Goal: Task Accomplishment & Management: Use online tool/utility

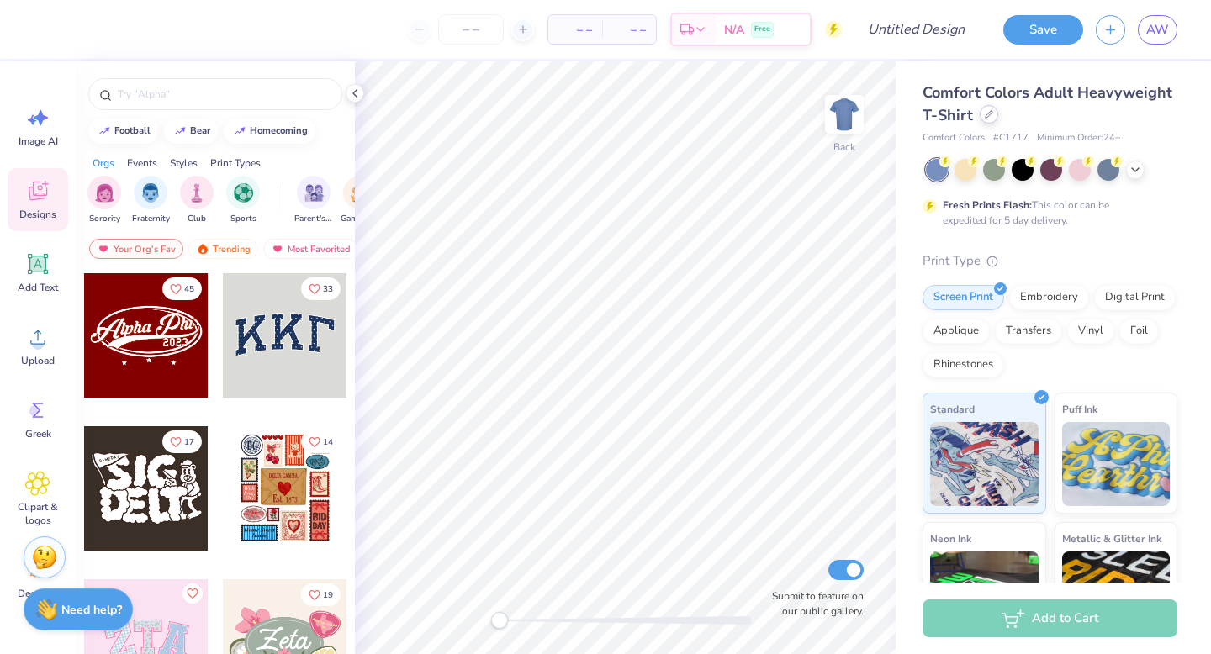
click at [988, 107] on div at bounding box center [989, 114] width 19 height 19
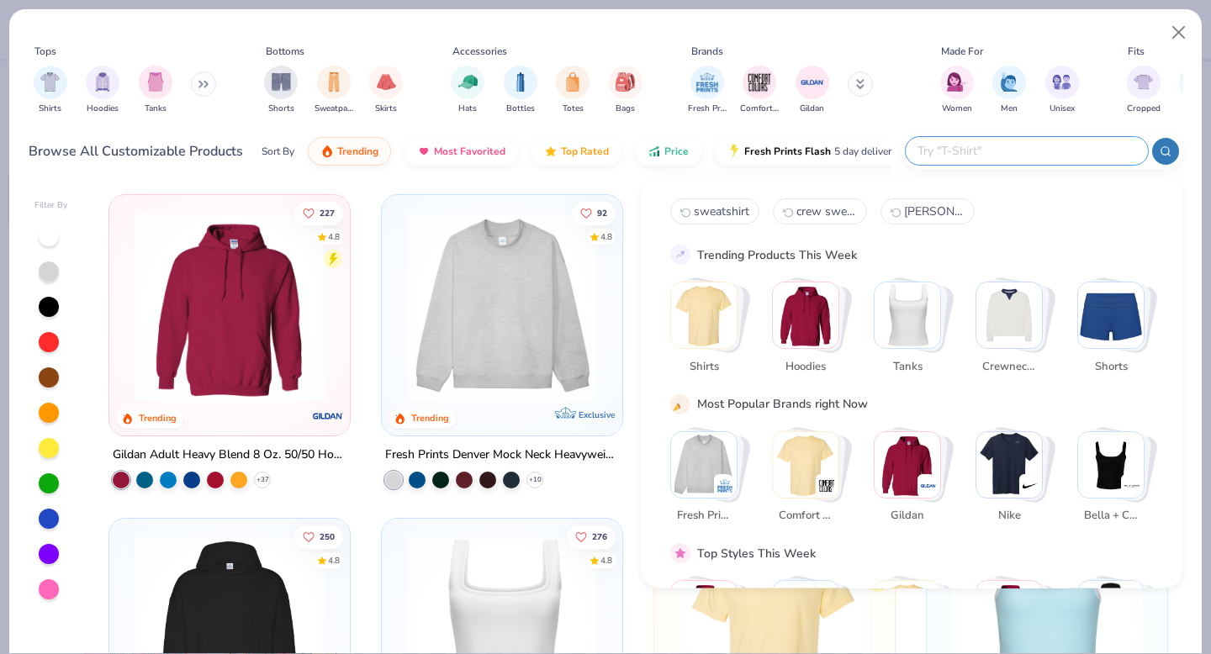
click at [1057, 159] on input "text" at bounding box center [1026, 150] width 220 height 19
click at [1014, 314] on img "Stack Card Button Crewnecks" at bounding box center [1010, 316] width 66 height 66
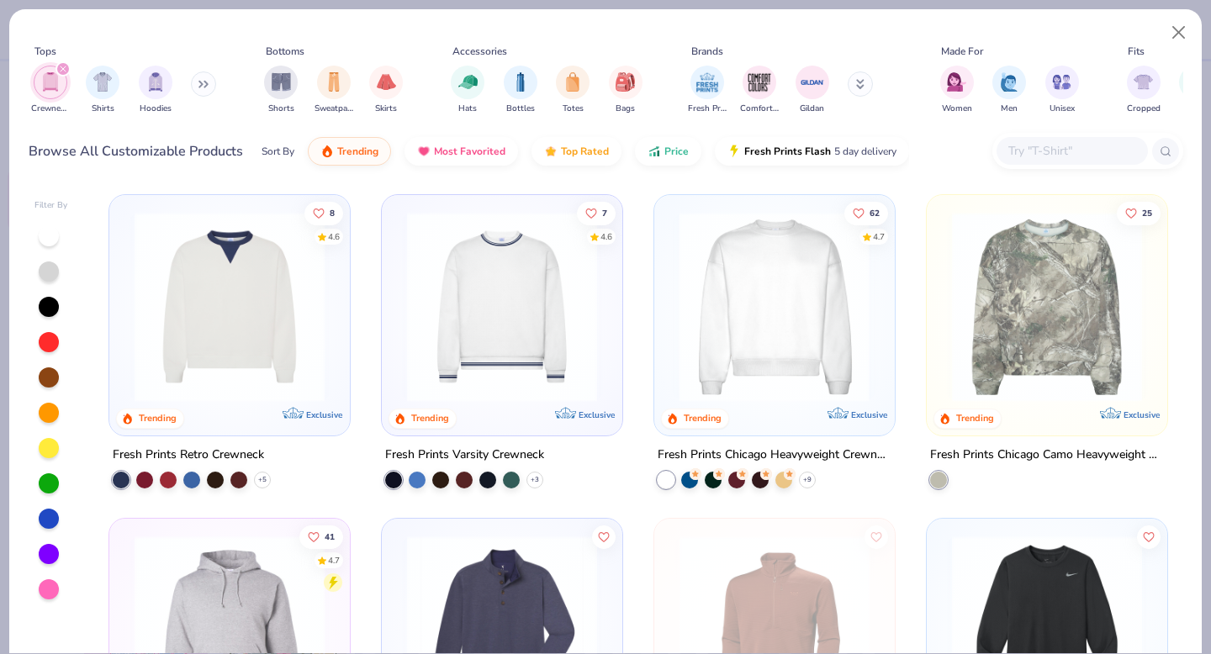
click at [671, 339] on img at bounding box center [567, 307] width 207 height 190
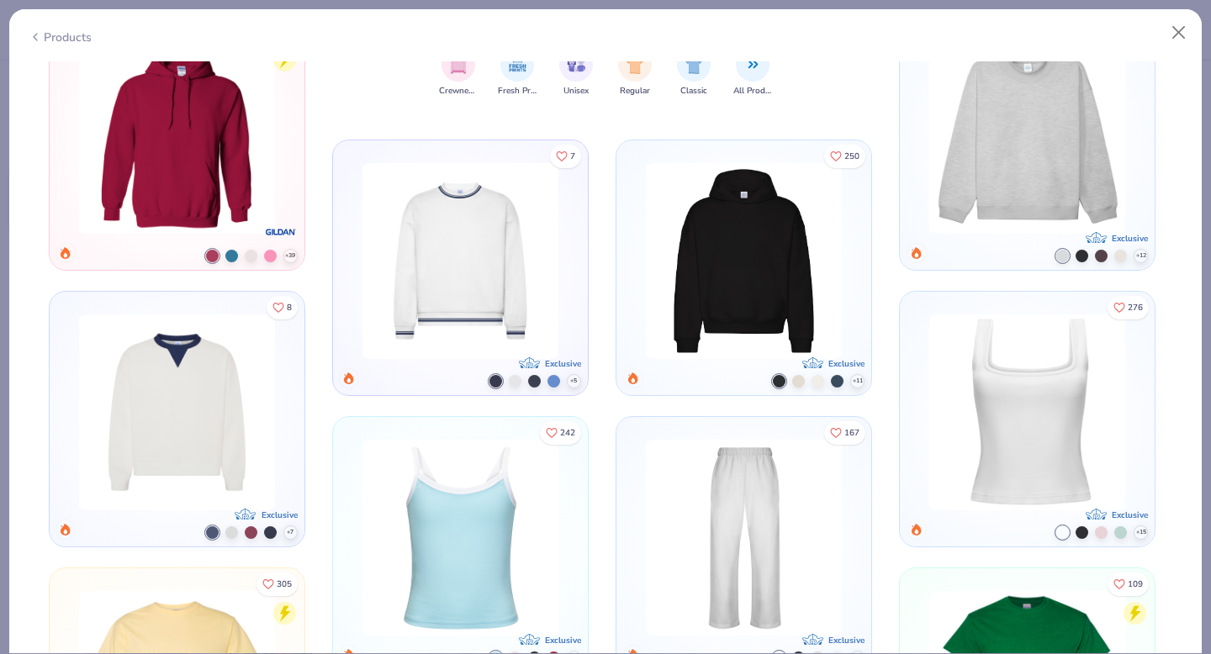
scroll to position [967, 0]
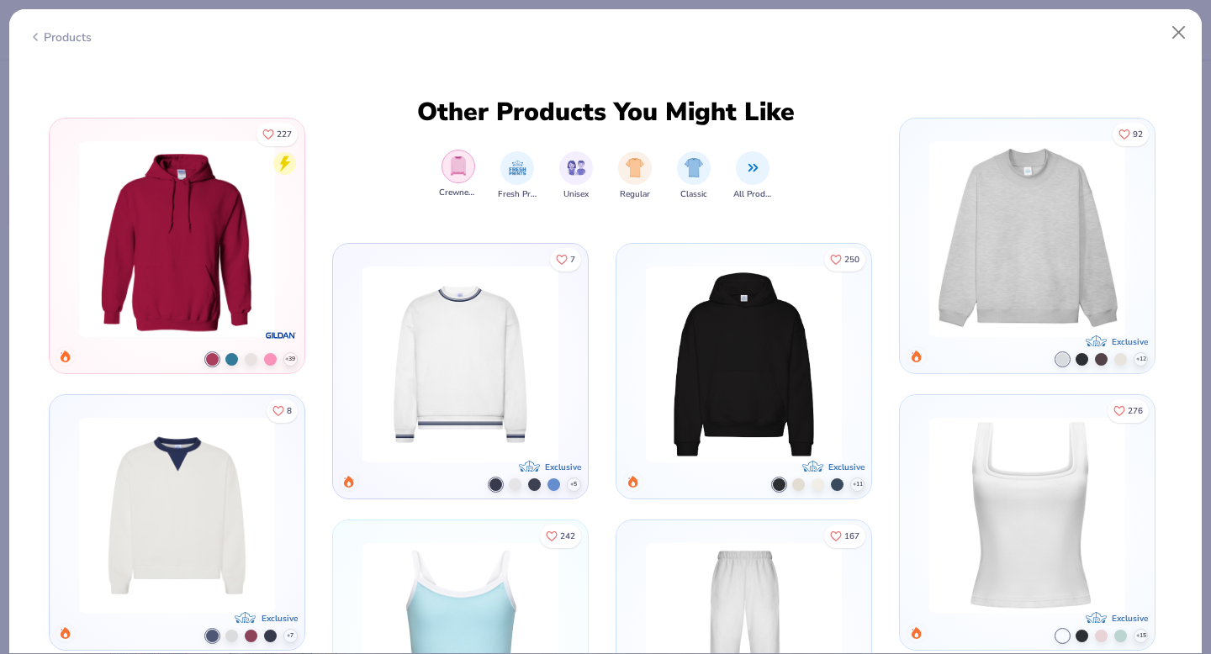
click at [453, 180] on div "filter for Crewnecks" at bounding box center [459, 167] width 34 height 34
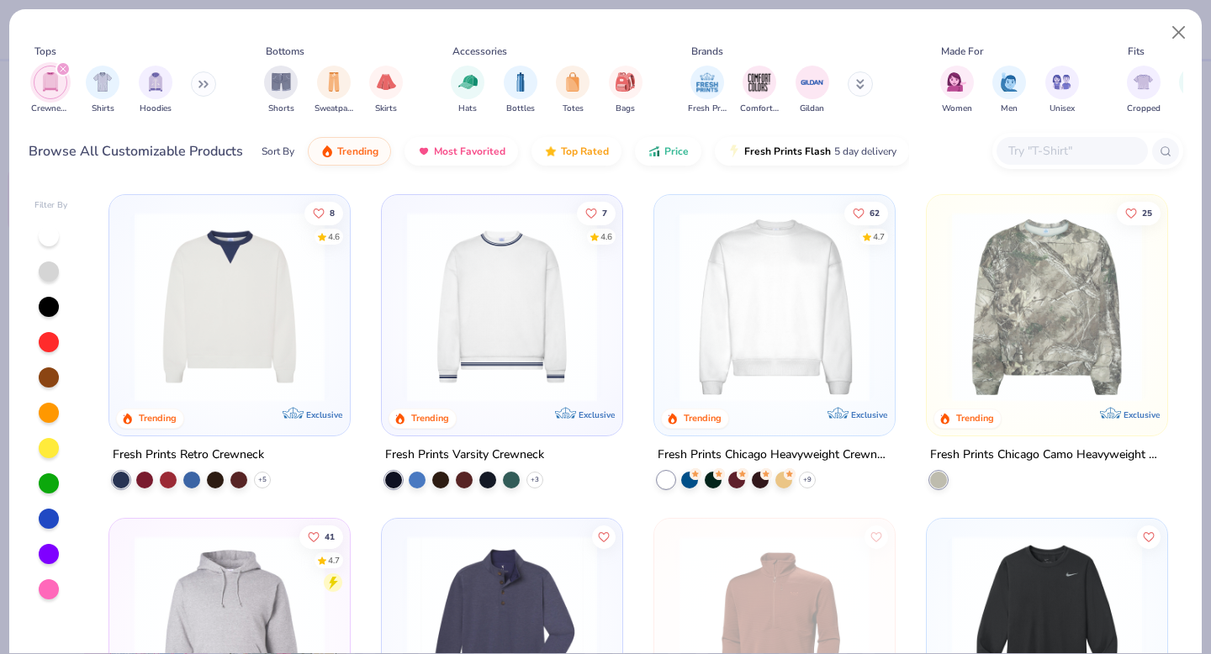
click at [767, 327] on img at bounding box center [774, 307] width 207 height 190
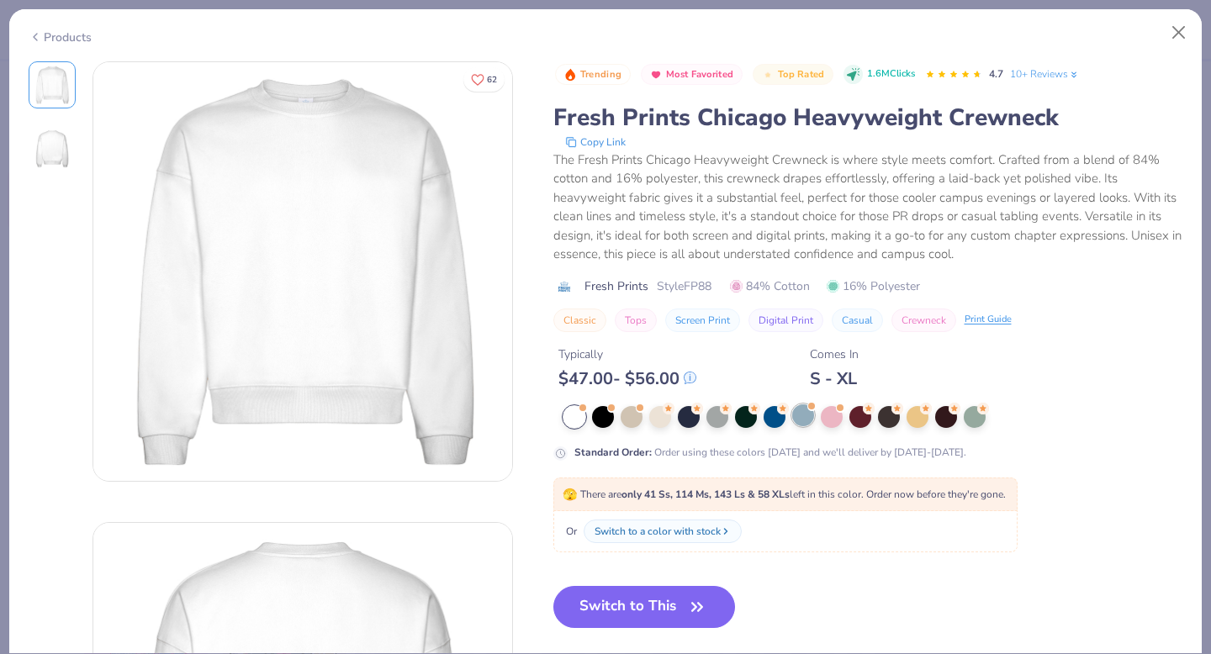
click at [804, 415] on div at bounding box center [803, 416] width 22 height 22
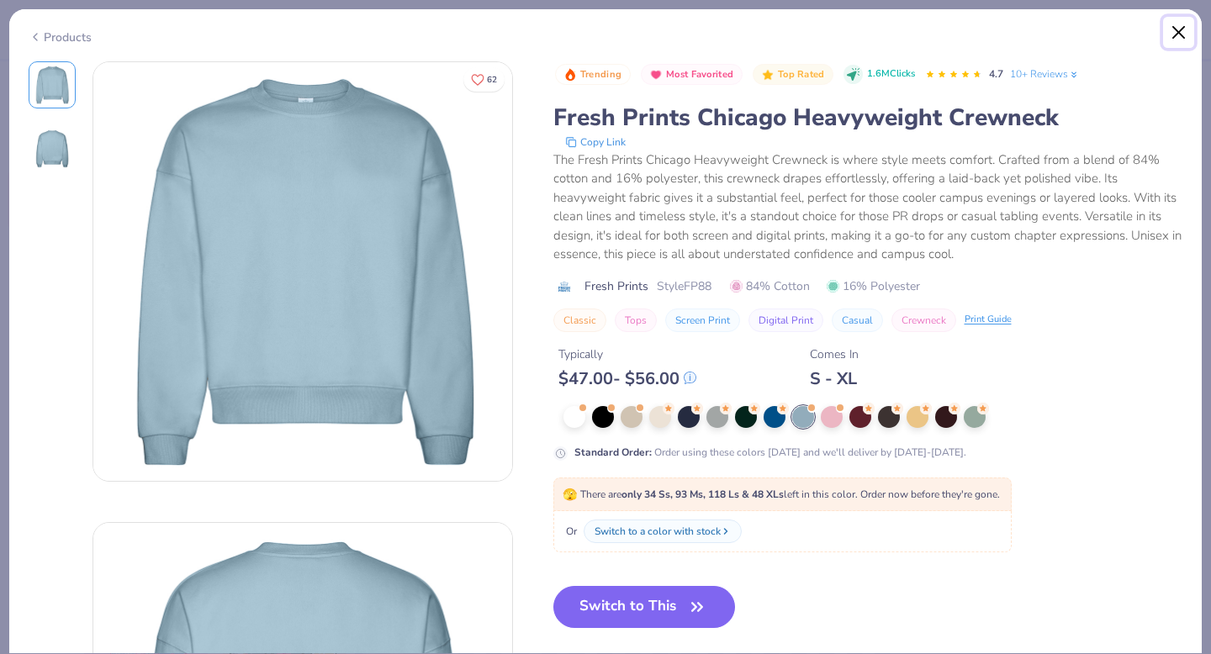
click at [1180, 19] on button "Close" at bounding box center [1179, 33] width 32 height 32
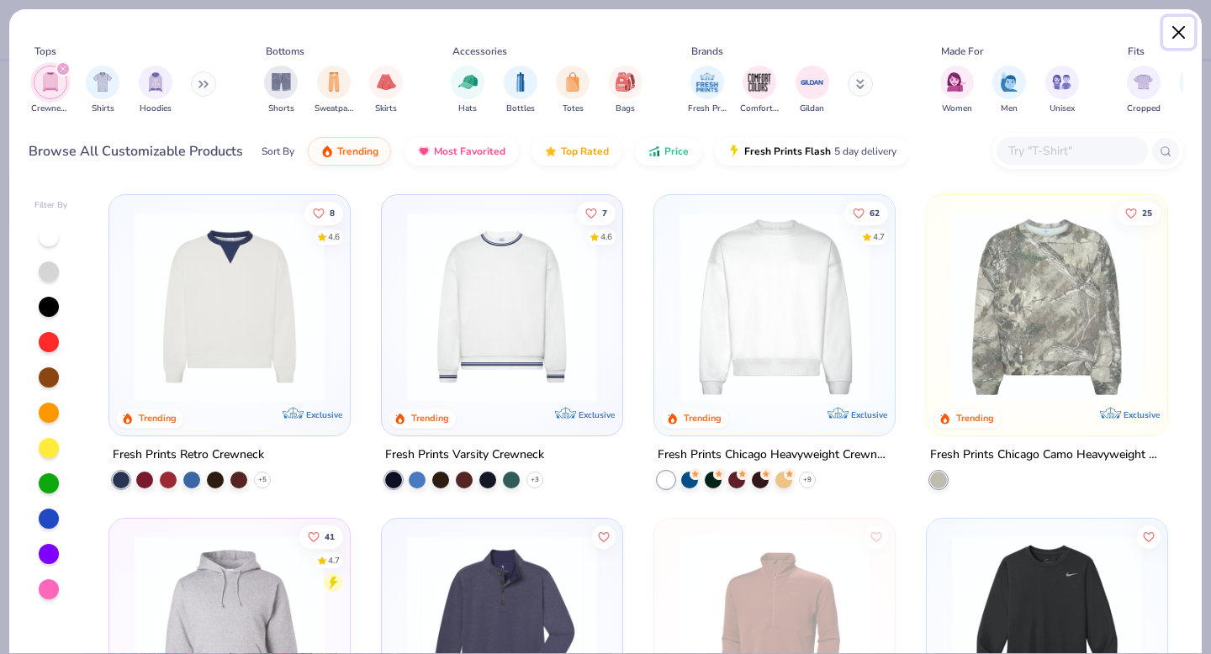
click at [1185, 40] on button "Close" at bounding box center [1179, 33] width 32 height 32
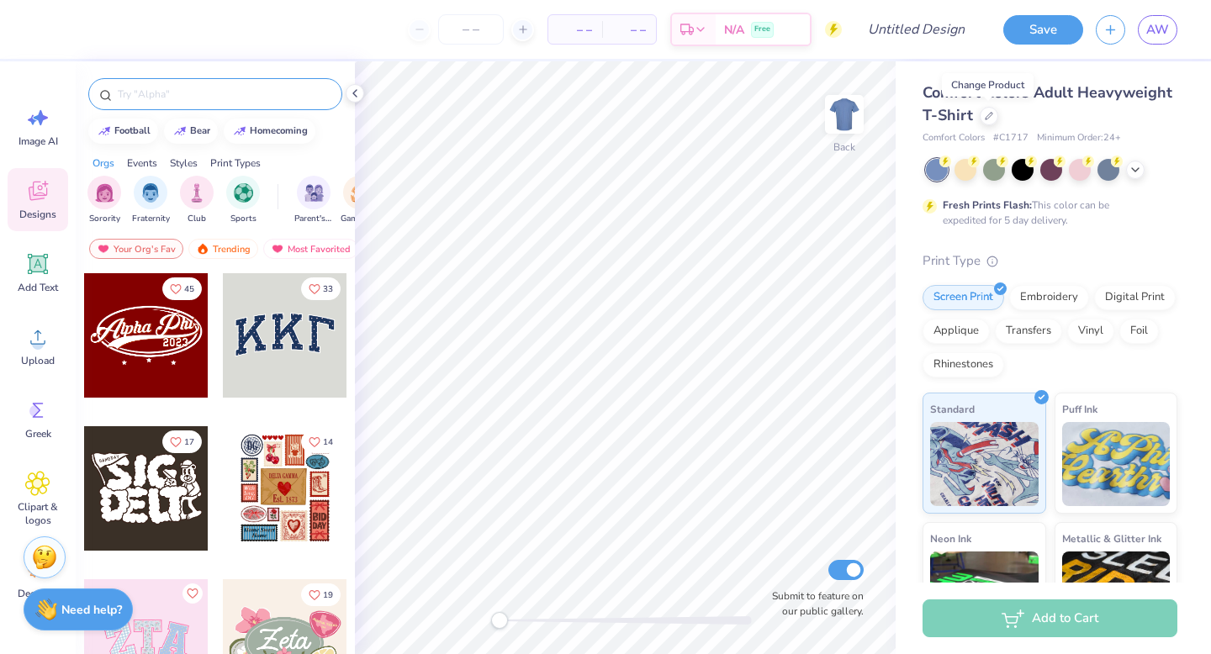
click at [194, 87] on input "text" at bounding box center [223, 94] width 215 height 17
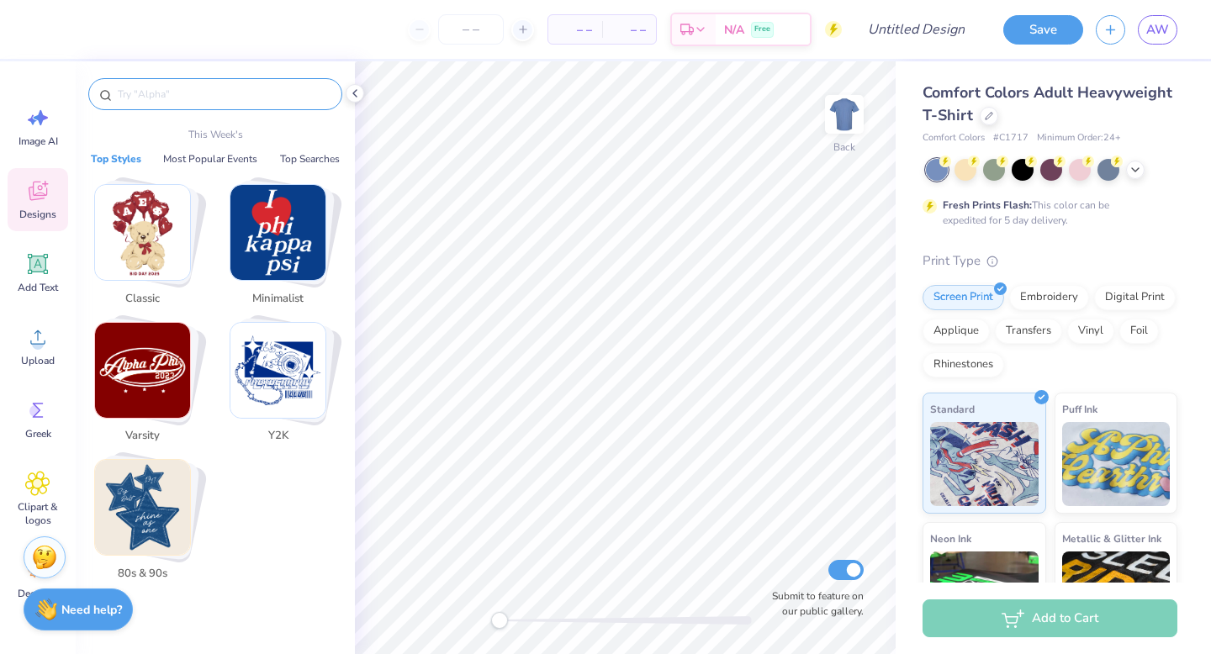
type input "c"
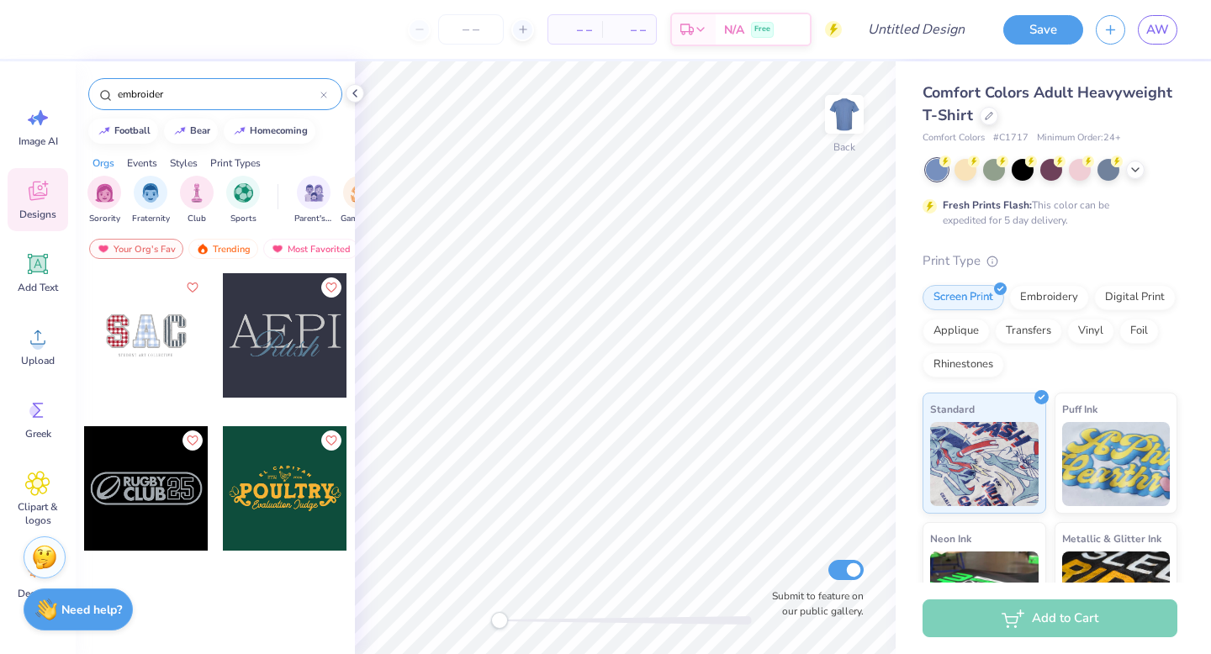
type input "embroider"
click at [278, 334] on div at bounding box center [285, 335] width 124 height 124
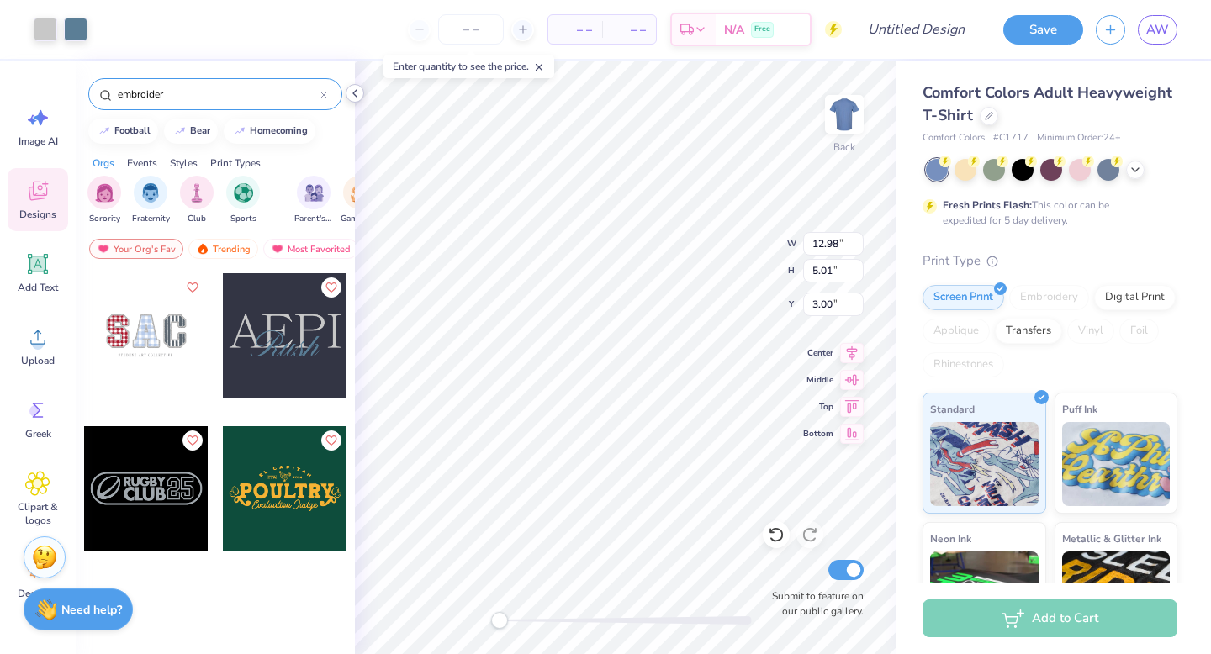
click at [355, 94] on icon at bounding box center [354, 93] width 13 height 13
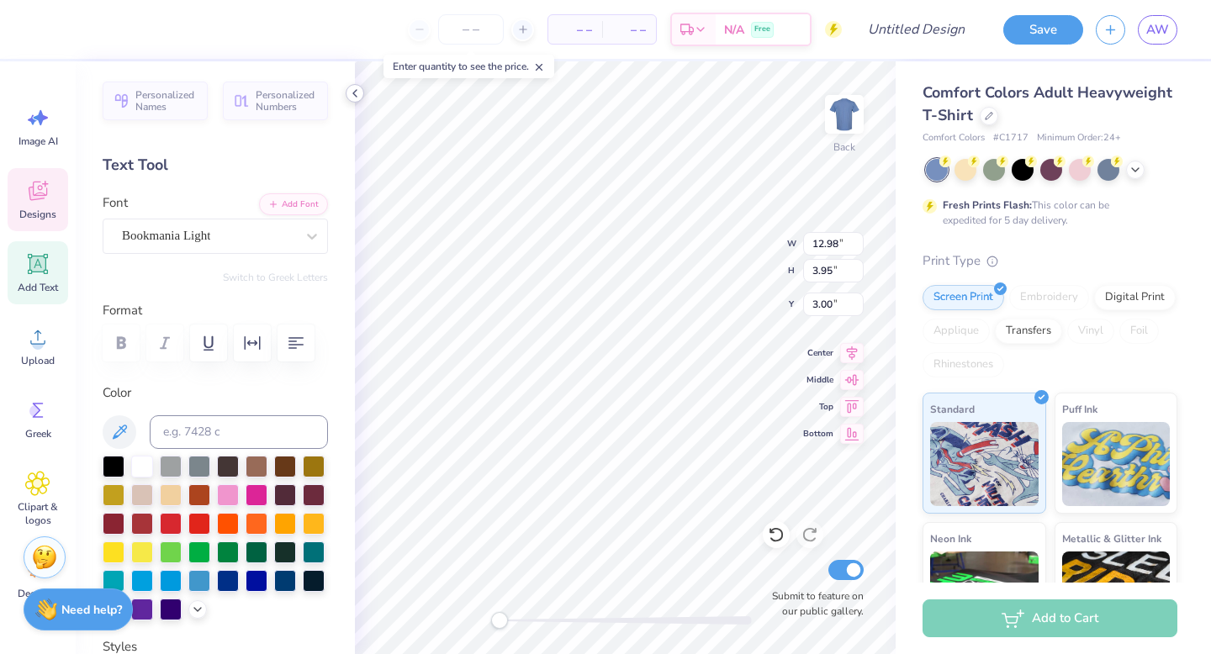
type input "7.85"
type input "2.36"
type input "5.65"
type textarea "Pharmacy"
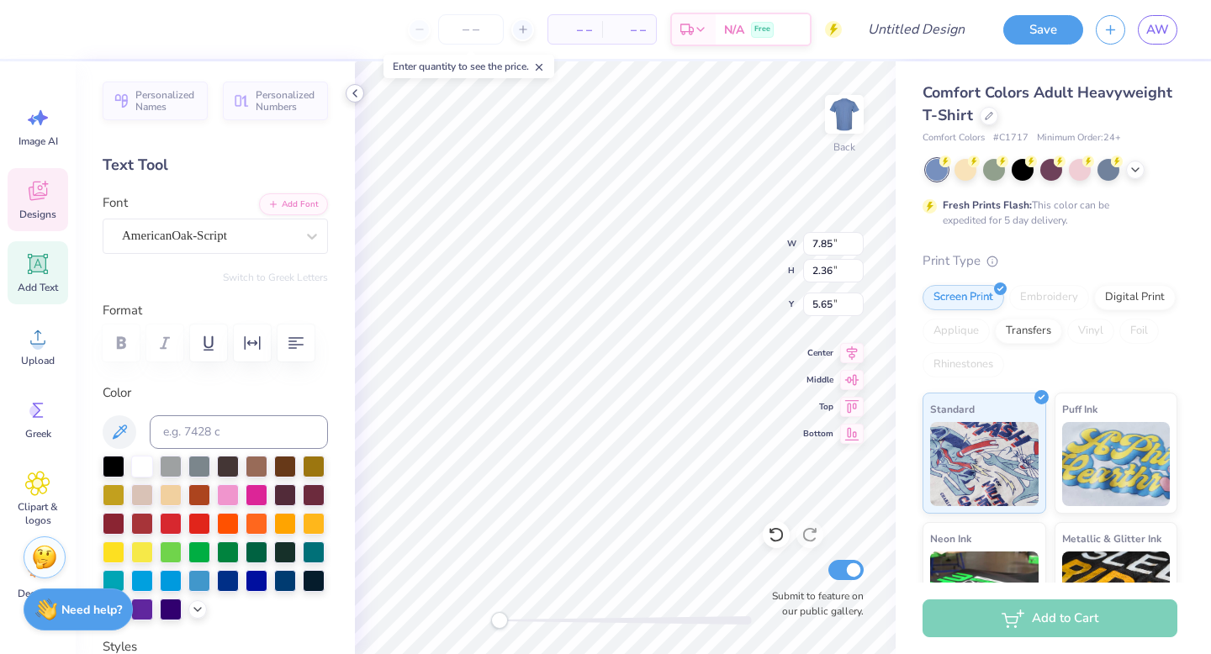
type input "12.98"
type input "3.95"
type input "3.00"
type textarea "CAROLINA"
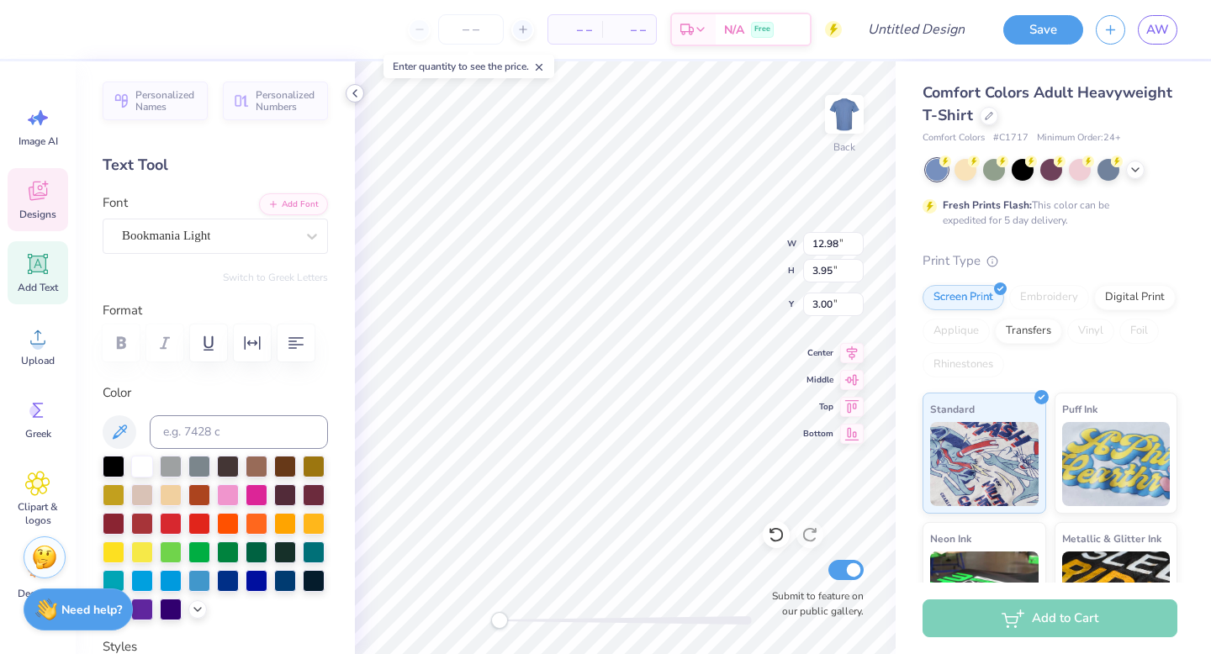
scroll to position [0, 3]
click at [353, 90] on icon at bounding box center [354, 93] width 13 height 13
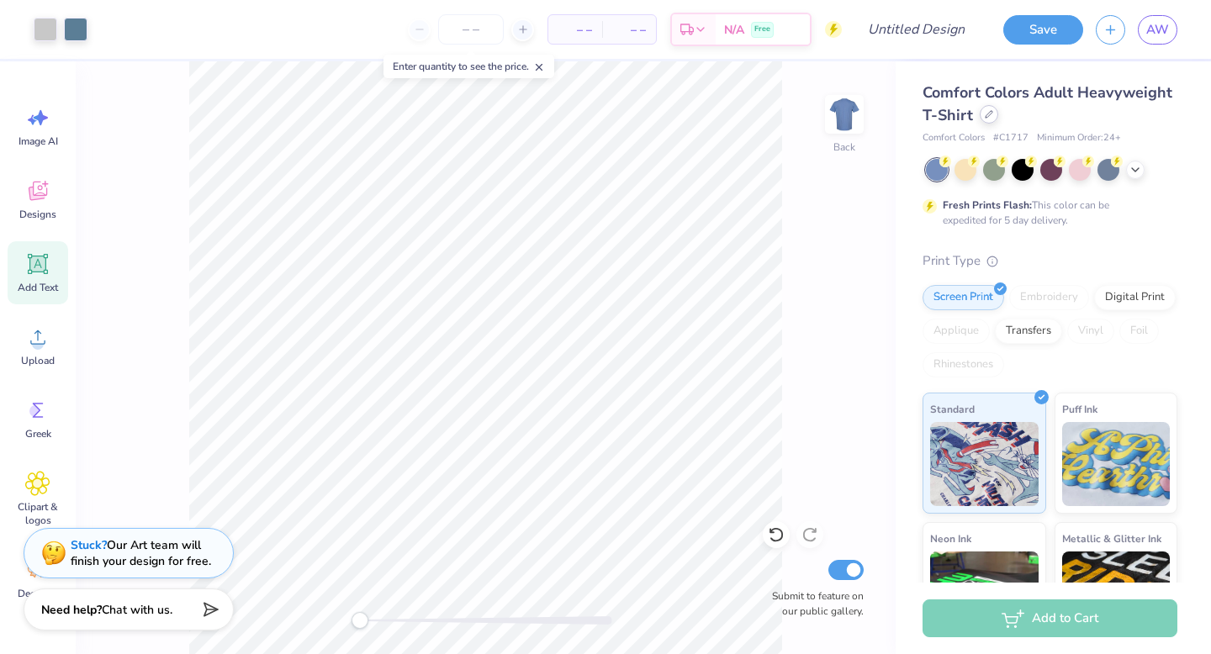
click at [987, 119] on div at bounding box center [989, 114] width 19 height 19
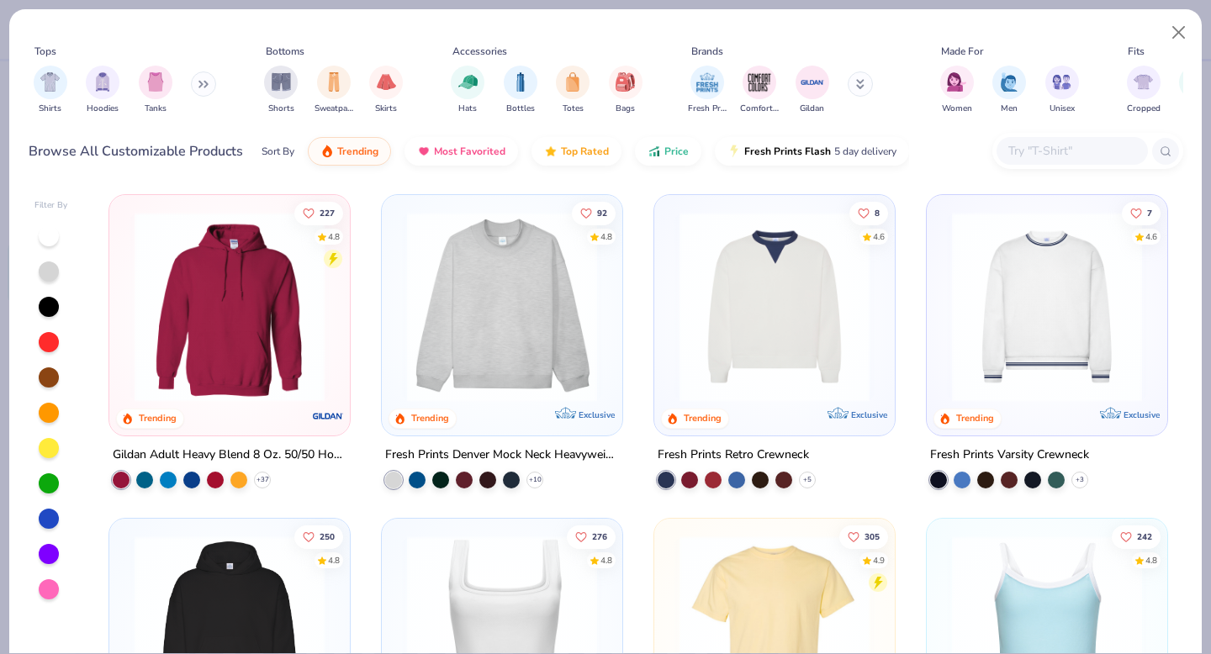
click at [1035, 151] on input "text" at bounding box center [1072, 150] width 130 height 19
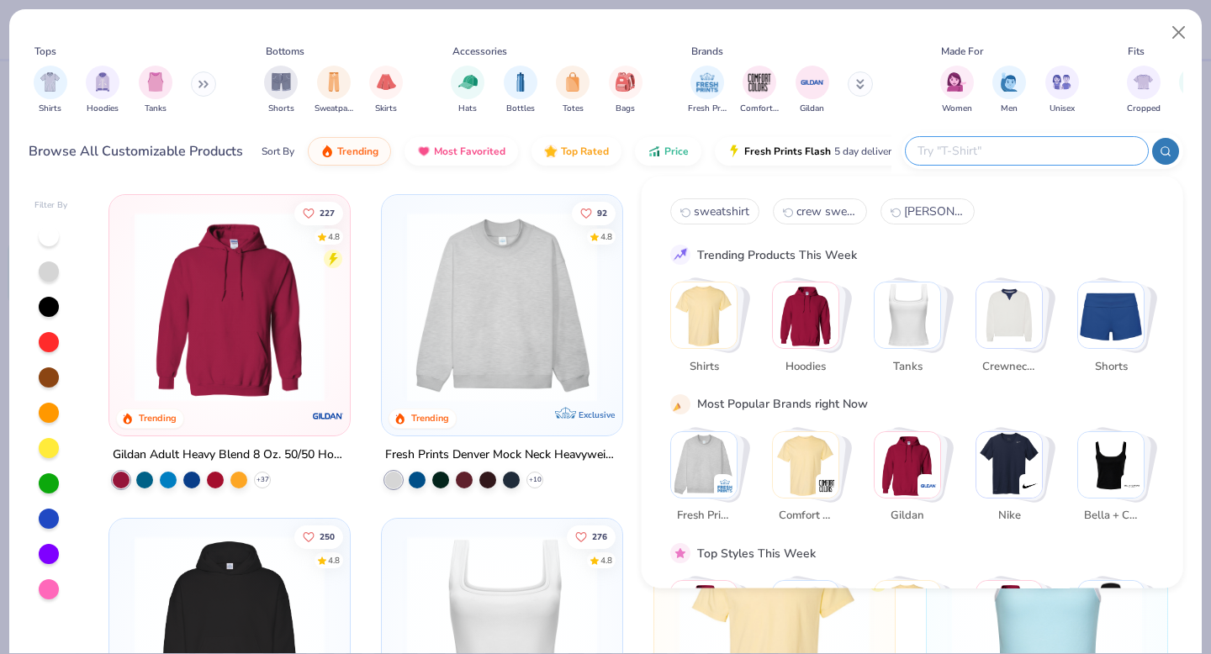
click at [1001, 323] on img "Stack Card Button Crewnecks" at bounding box center [1010, 316] width 66 height 66
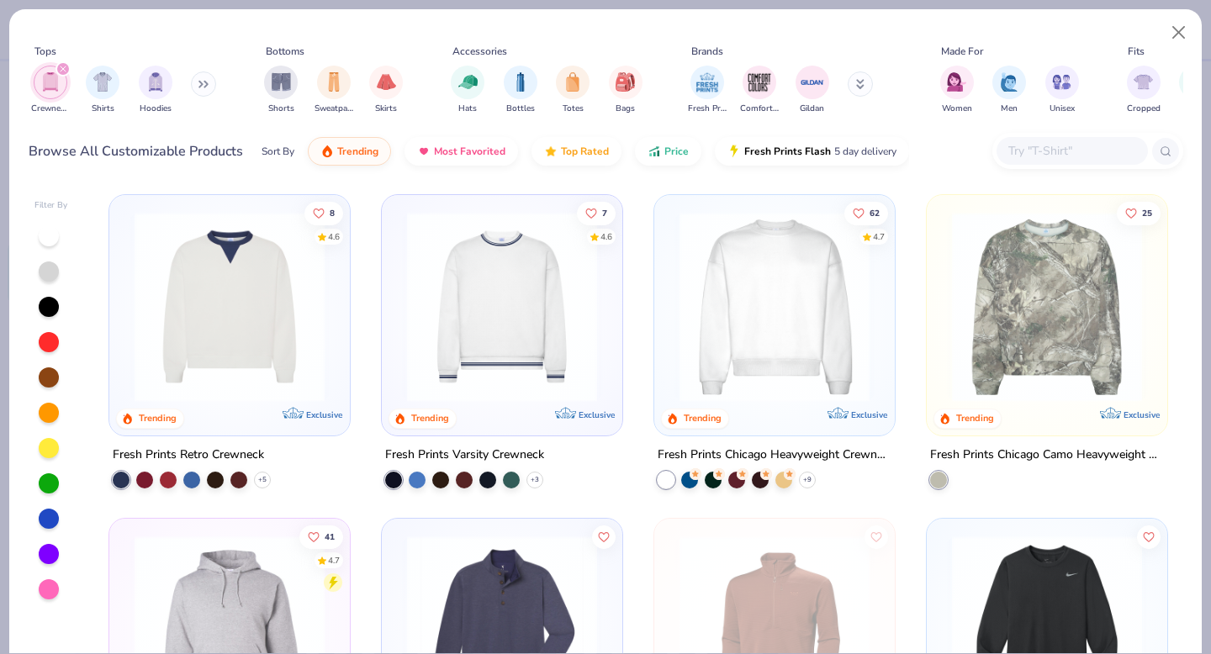
click at [782, 349] on img at bounding box center [774, 307] width 207 height 190
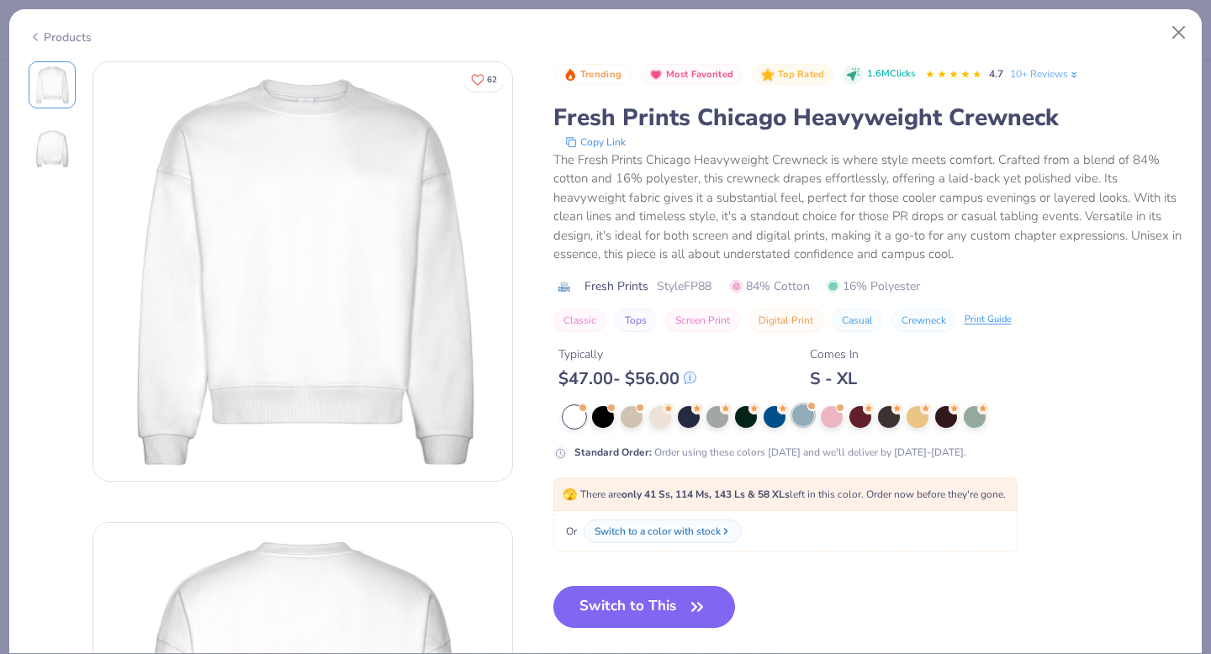
click at [793, 423] on div at bounding box center [803, 416] width 22 height 22
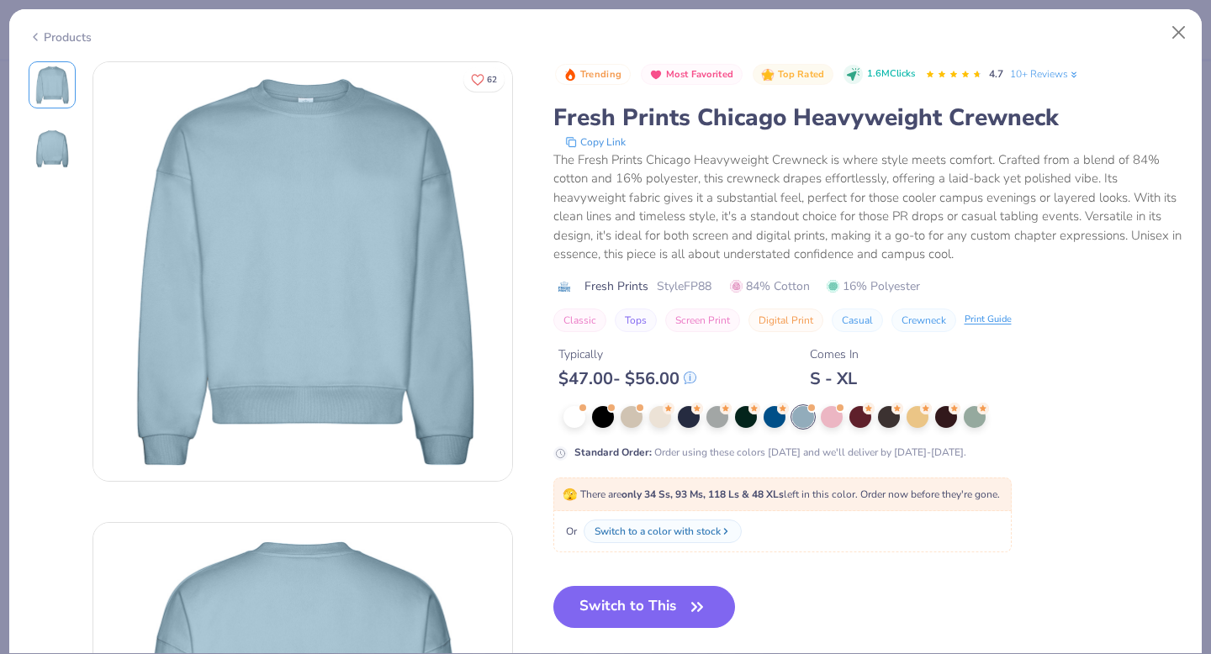
click at [639, 585] on div "Trending Most Favorited Top Rated 1.6M Clicks 4.7 10+ Reviews Fresh Prints Chic…" at bounding box center [868, 358] width 630 height 594
click at [572, 416] on div at bounding box center [575, 416] width 22 height 22
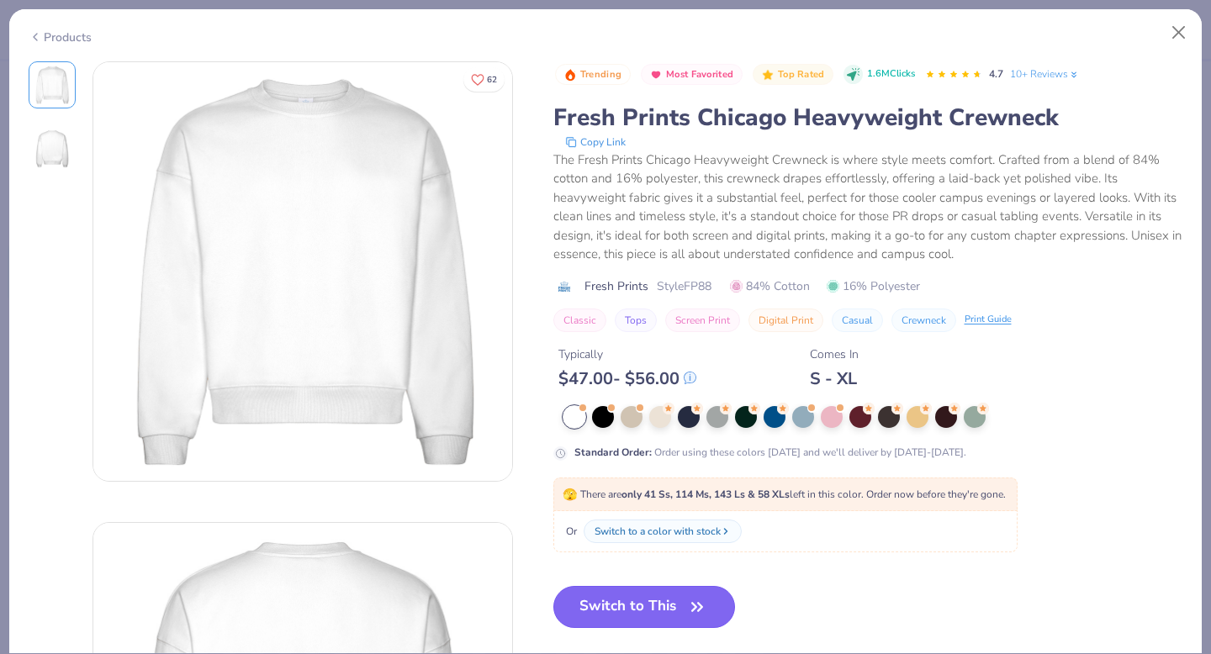
click at [612, 605] on button "Switch to This" at bounding box center [644, 607] width 183 height 42
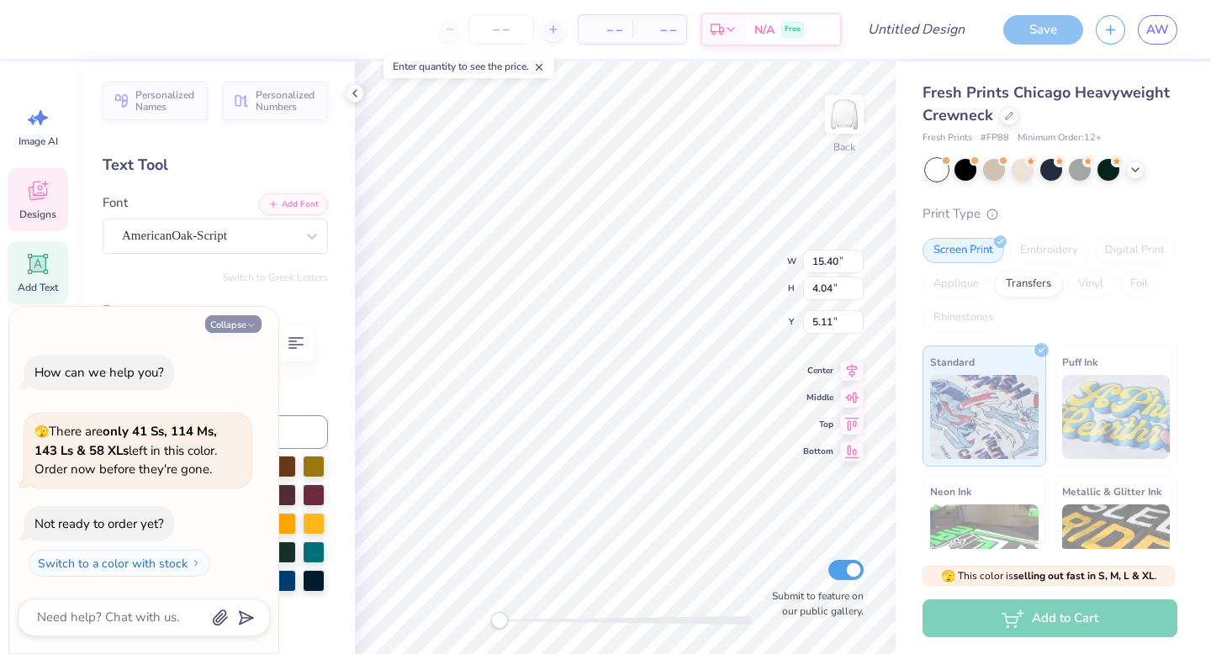
click at [235, 328] on button "Collapse" at bounding box center [233, 324] width 56 height 18
type textarea "x"
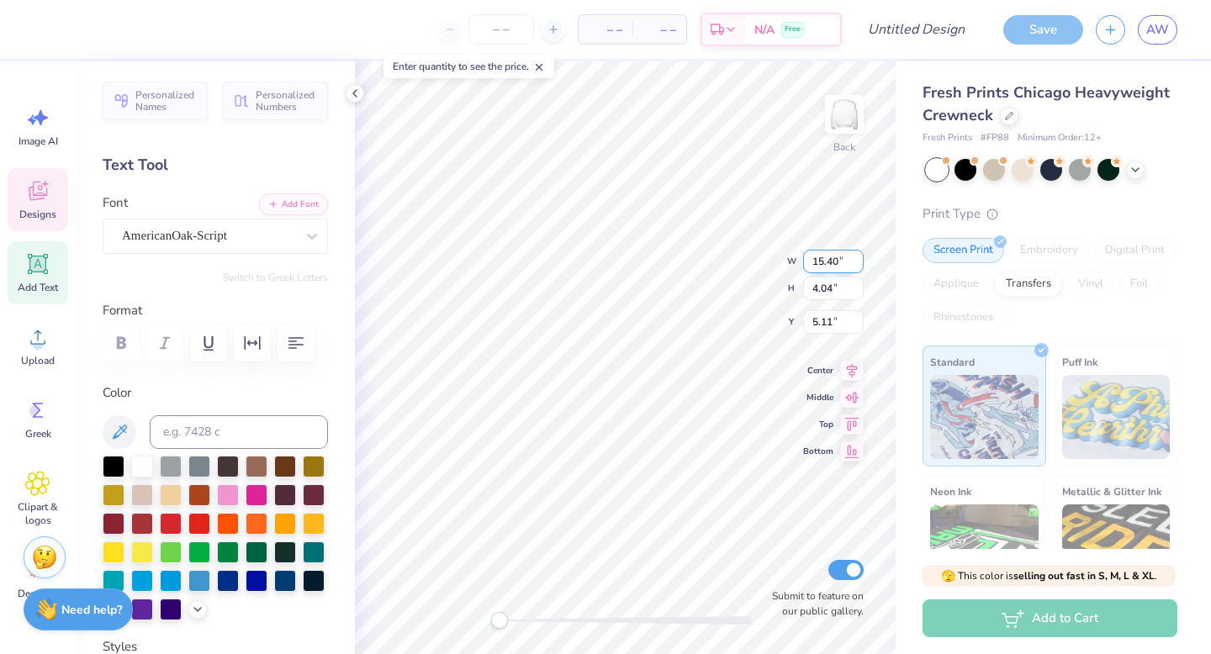
type input "13.29"
type input "3.49"
type input "15.12"
type input "2.15"
type input "3.98"
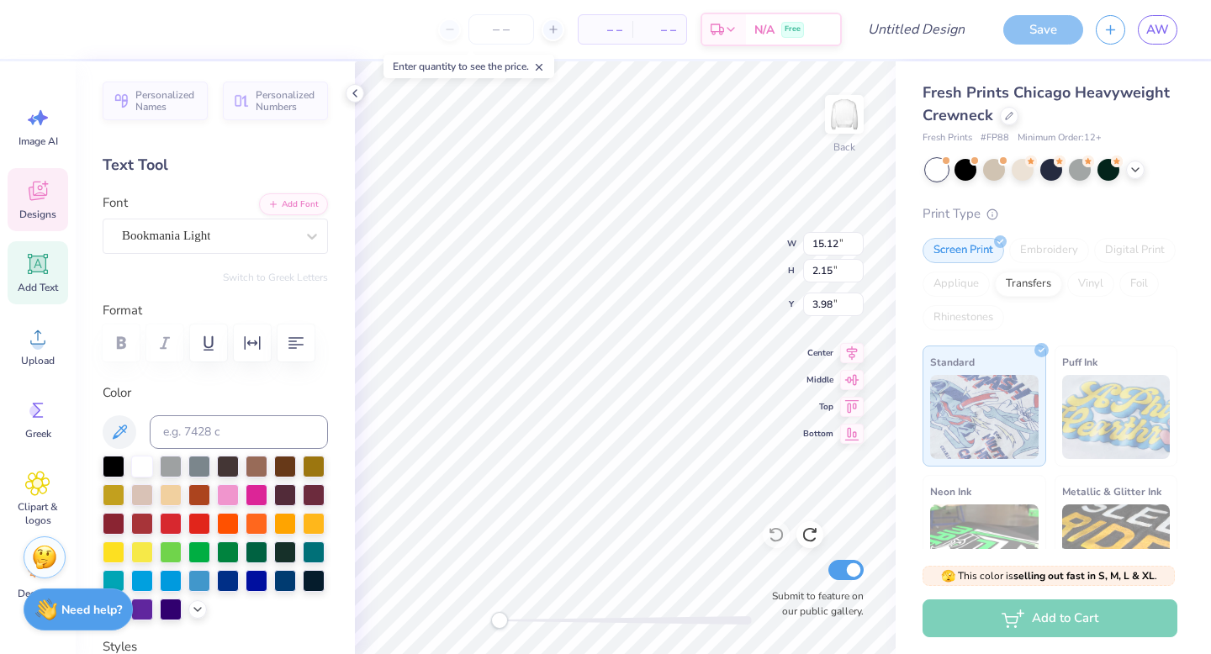
type input "15.40"
type input "4.04"
type input "5.11"
type input "15.40"
type input "4.04"
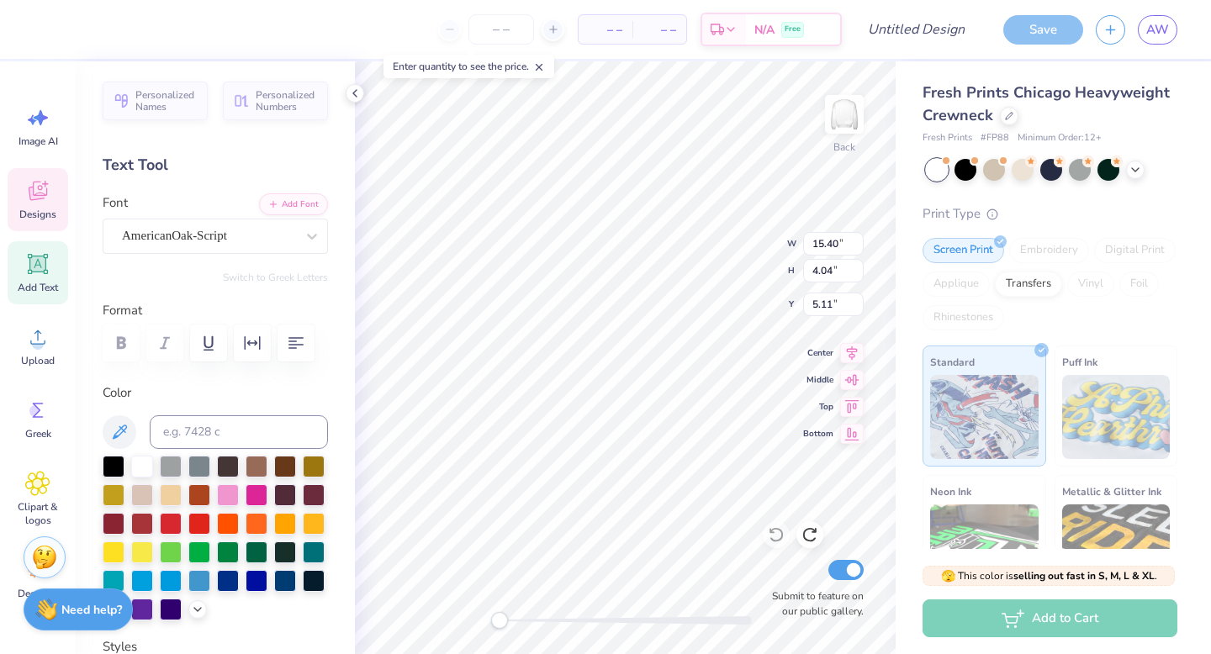
type input "5.11"
type input "5.18"
type input "3.98"
type input "11.35"
type input "3.82"
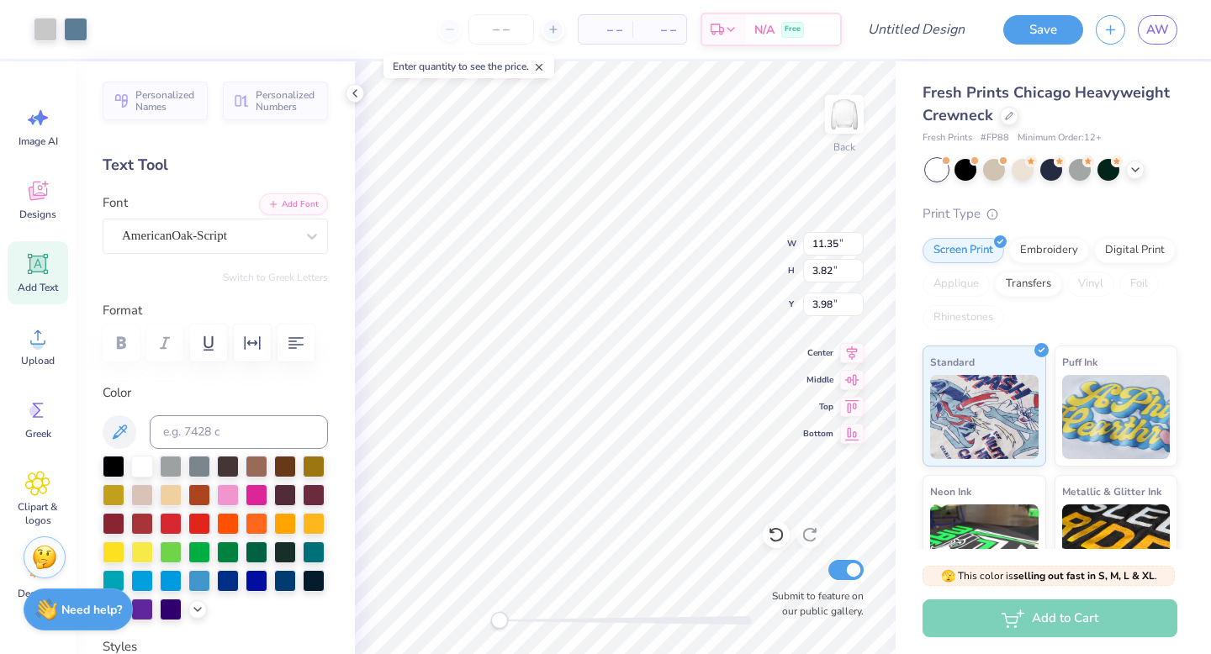
type input "3.67"
type input "13.20"
type input "4.44"
type input "3.38"
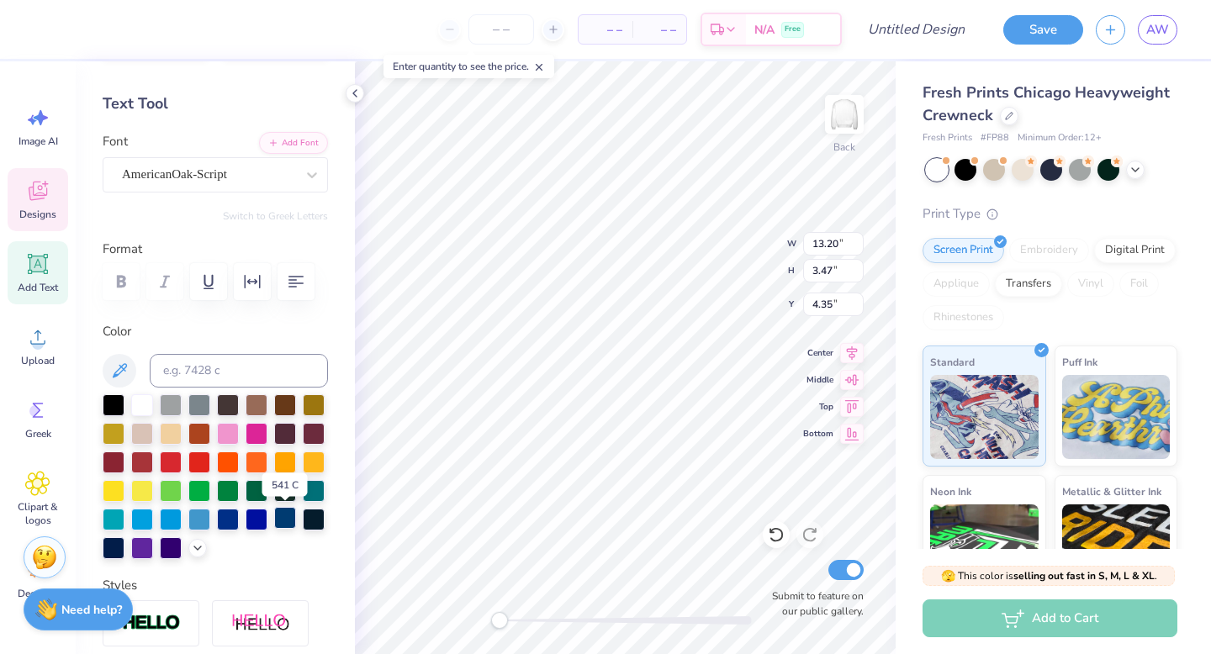
click at [288, 524] on div at bounding box center [285, 518] width 22 height 22
type input "12.96"
type input "1.84"
type input "3.38"
click at [202, 516] on div at bounding box center [199, 518] width 22 height 22
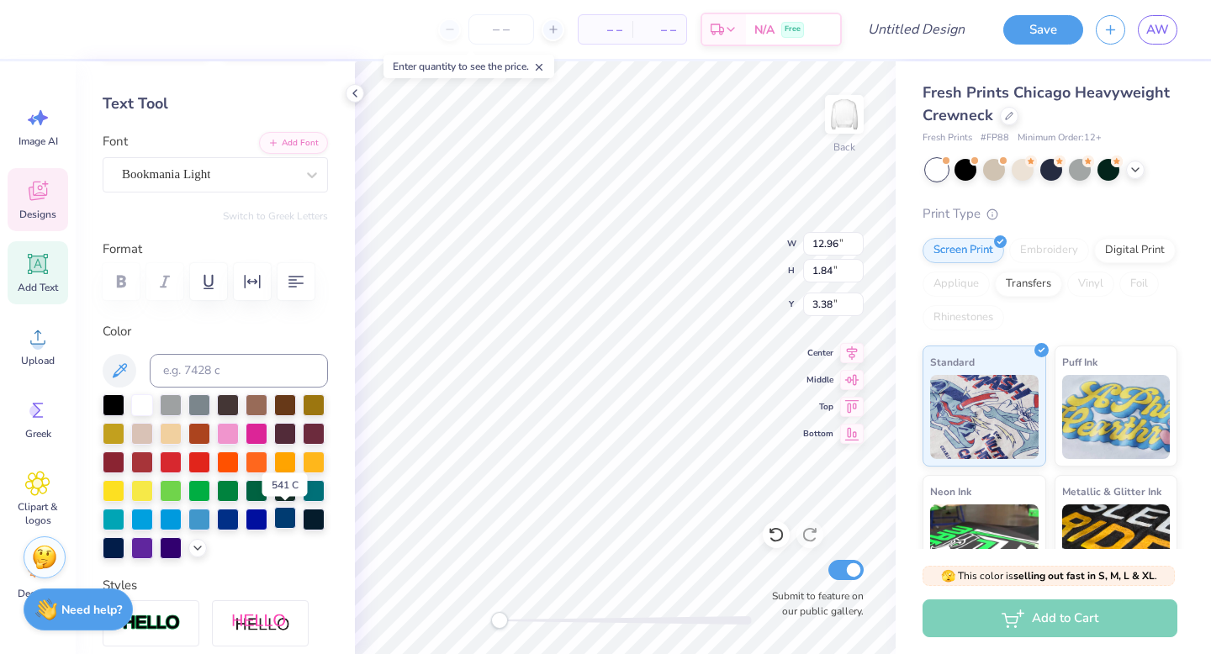
click at [281, 524] on div at bounding box center [285, 518] width 22 height 22
type input "13.20"
type input "3.47"
type input "4.35"
click at [202, 518] on div at bounding box center [199, 518] width 22 height 22
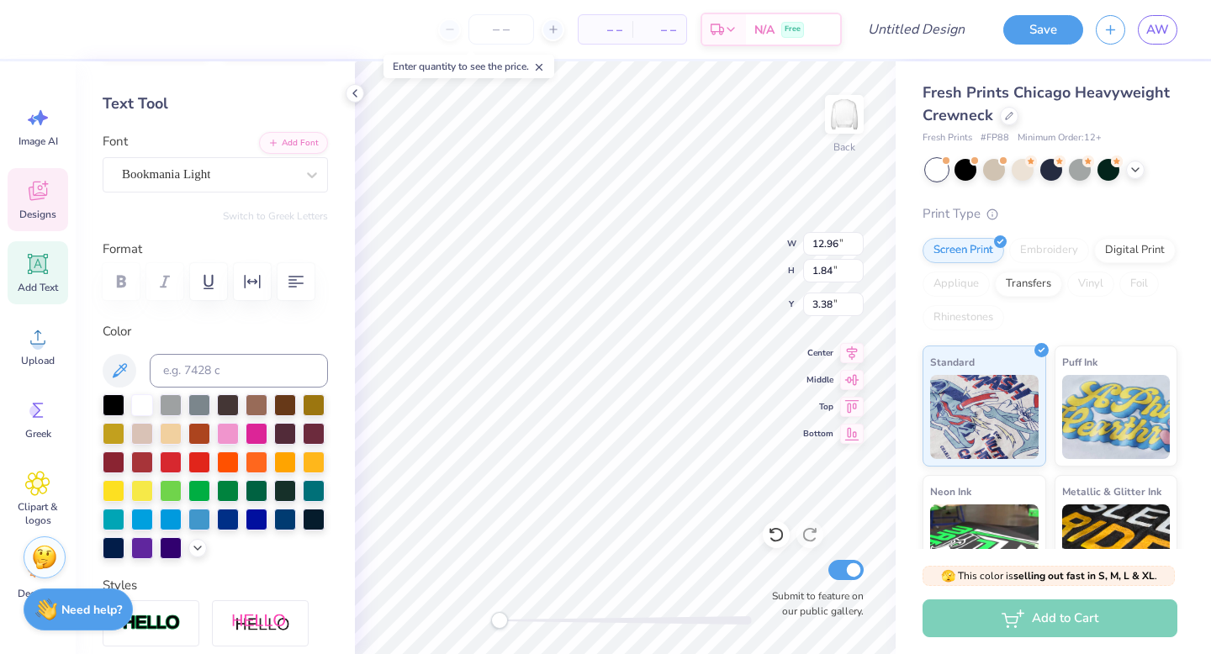
click at [108, 283] on div at bounding box center [215, 281] width 225 height 37
type input "12.96"
type input "1.84"
type input "3.38"
type input "13.20"
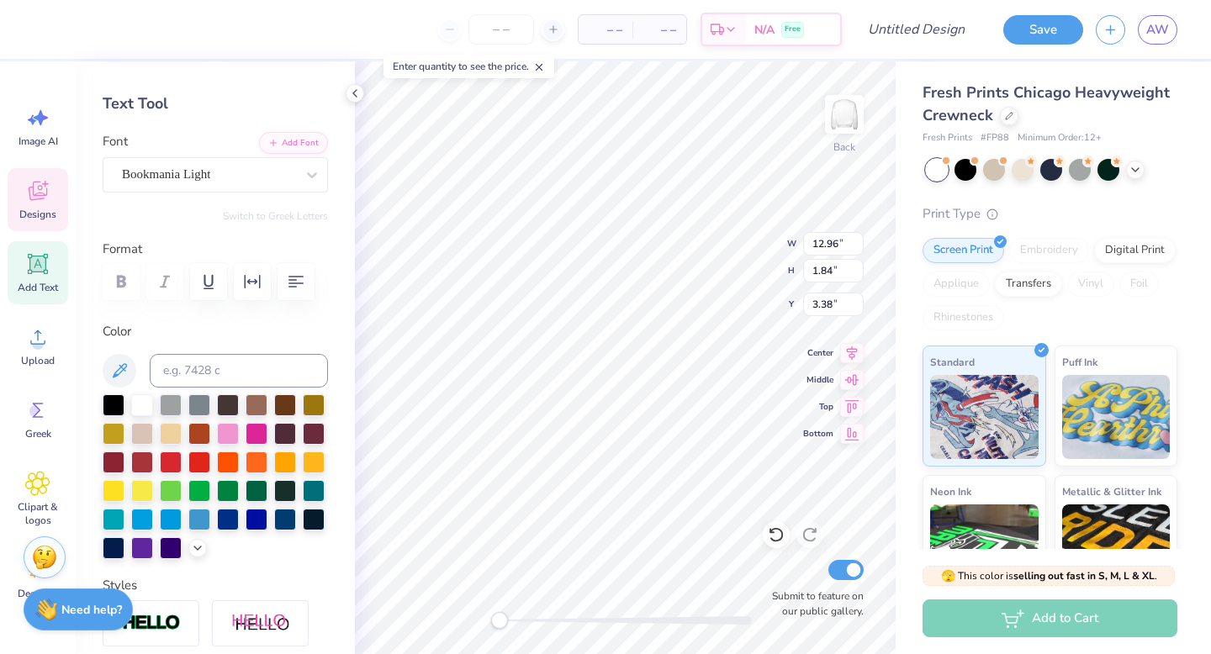
type input "3.47"
type input "4.35"
type input "12.96"
type input "1.84"
type input "3.38"
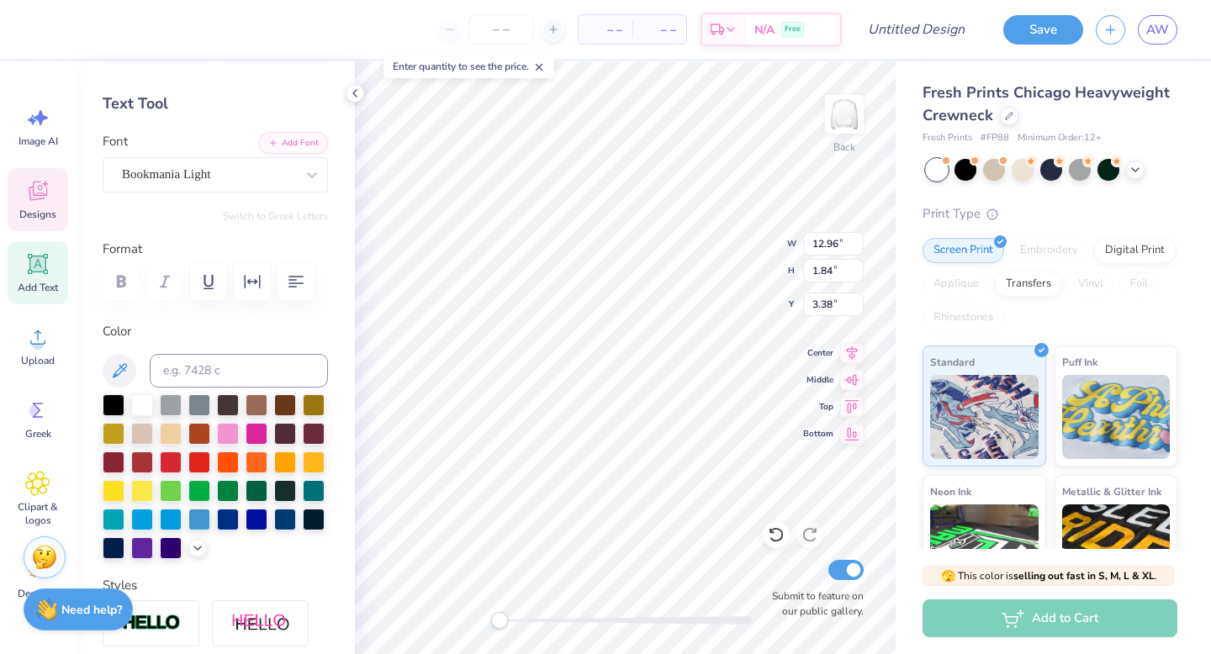
type input "13.20"
type input "4.44"
type input "11.53"
type input "3.88"
type input "3.00"
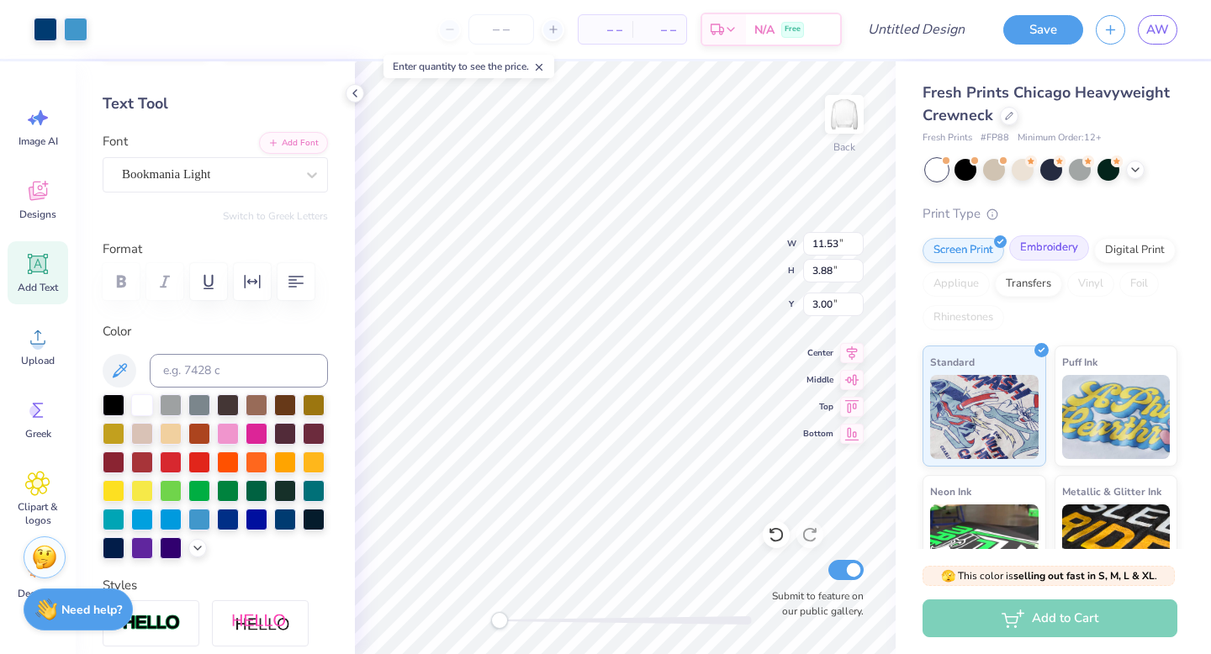
click at [1038, 246] on div "Embroidery" at bounding box center [1049, 248] width 80 height 25
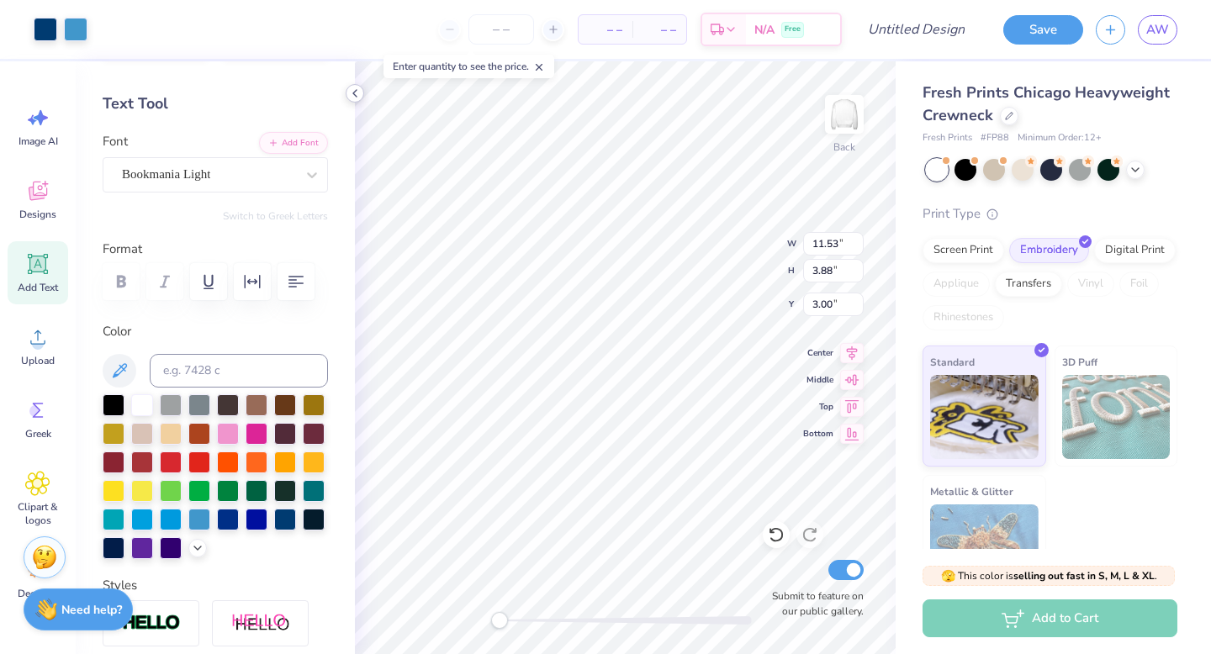
click at [358, 90] on icon at bounding box center [354, 93] width 13 height 13
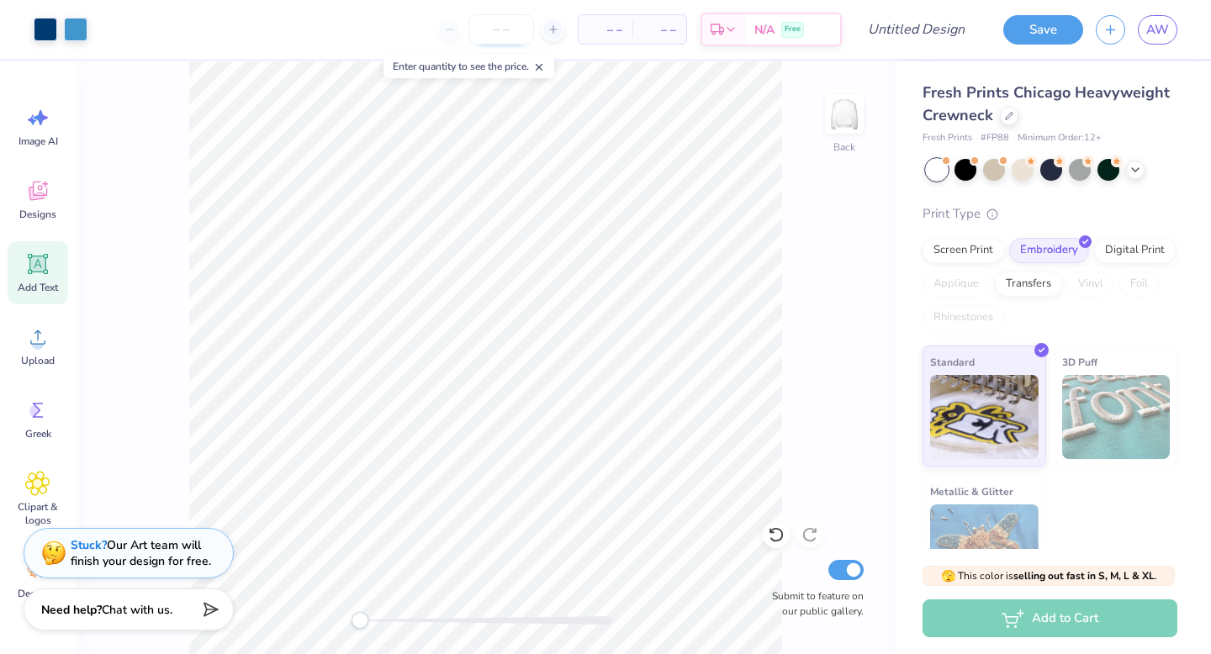
click at [497, 25] on input "number" at bounding box center [502, 29] width 66 height 30
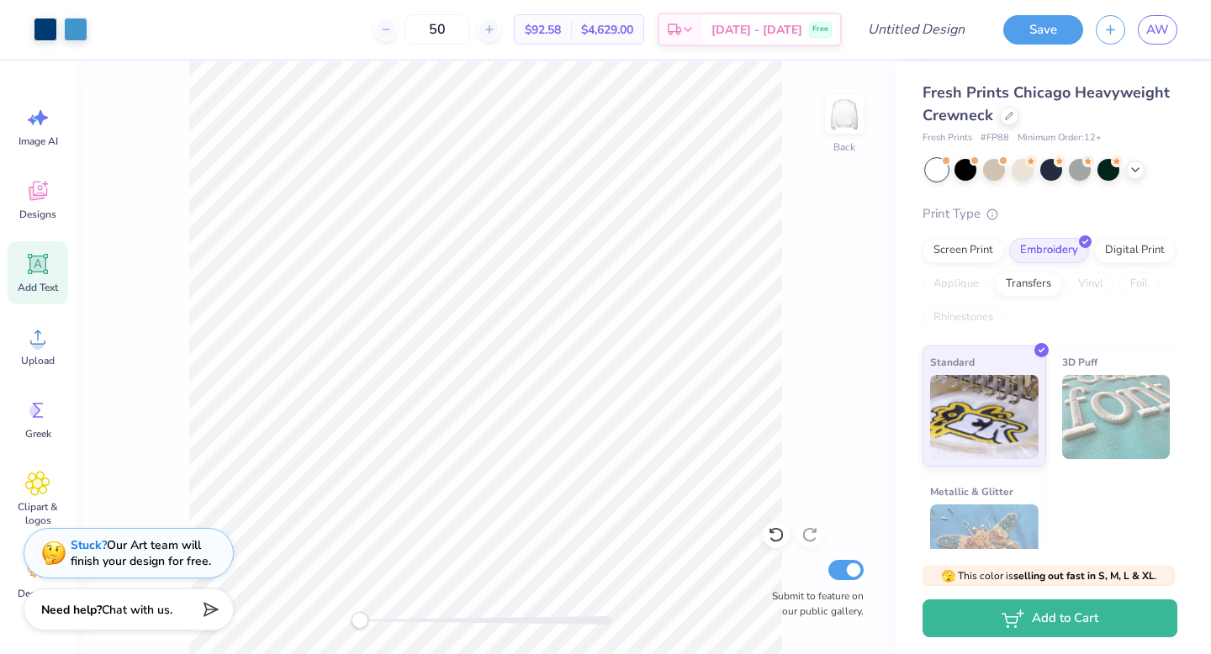
type input "50"
